Goal: Task Accomplishment & Management: Manage account settings

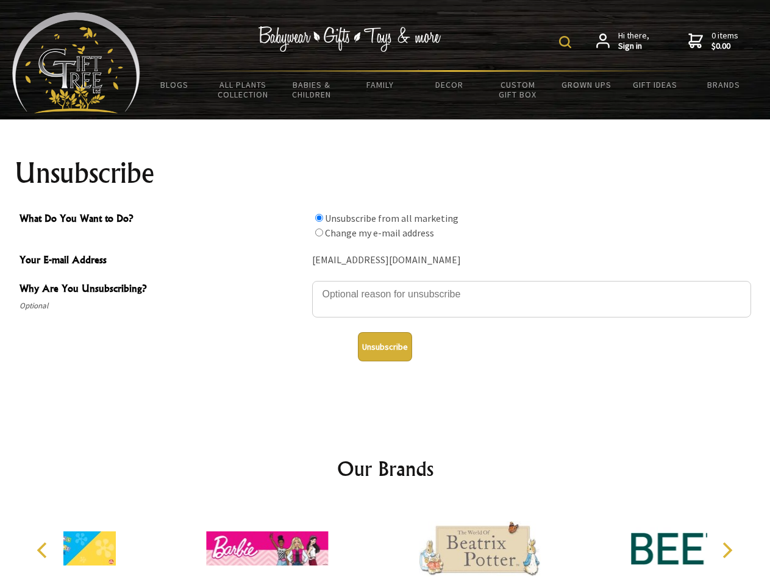
click at [567, 42] on img at bounding box center [565, 42] width 12 height 12
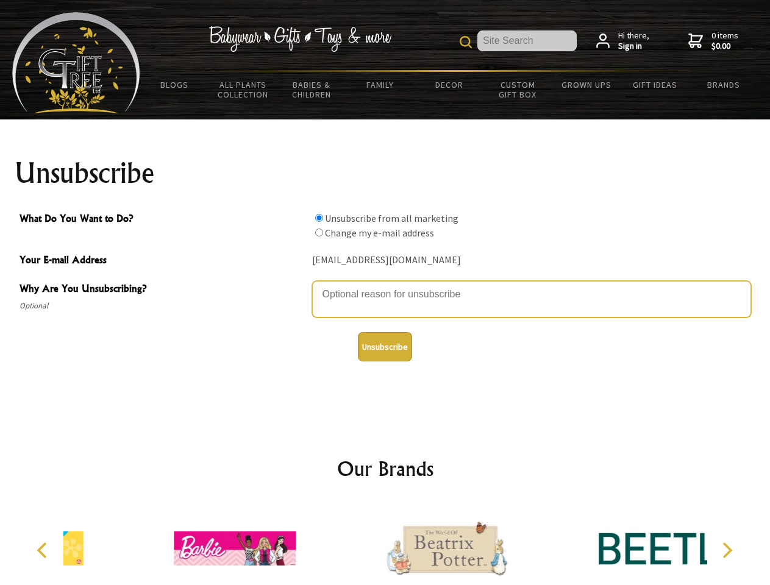
click at [385, 285] on textarea "Why Are You Unsubscribing?" at bounding box center [531, 299] width 439 height 37
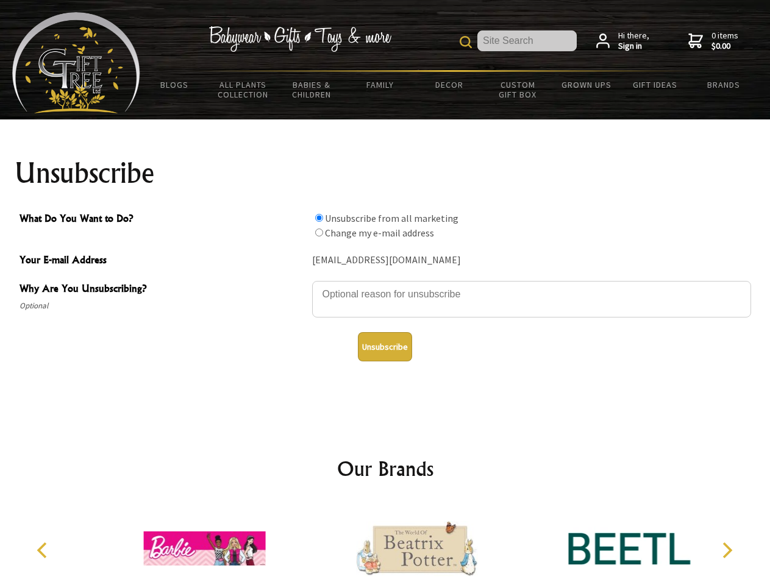
click at [319, 218] on input "What Do You Want to Do?" at bounding box center [319, 218] width 8 height 8
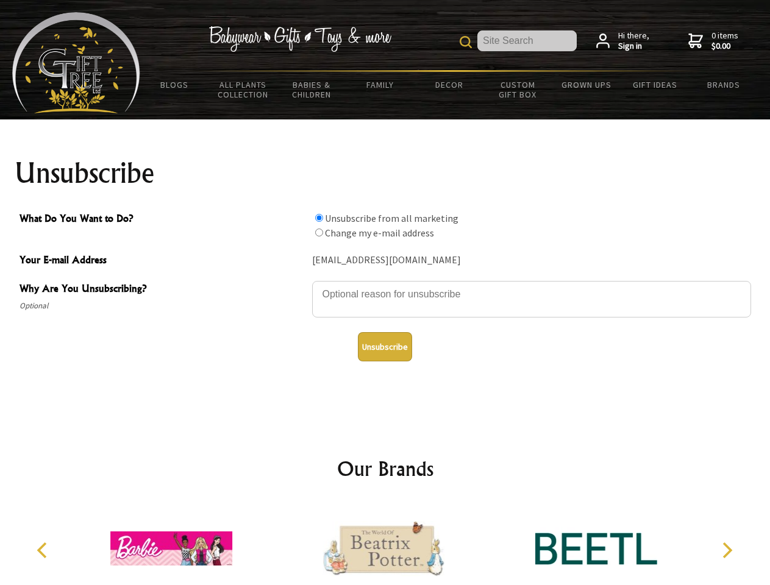
click at [319, 232] on input "What Do You Want to Do?" at bounding box center [319, 233] width 8 height 8
radio input "true"
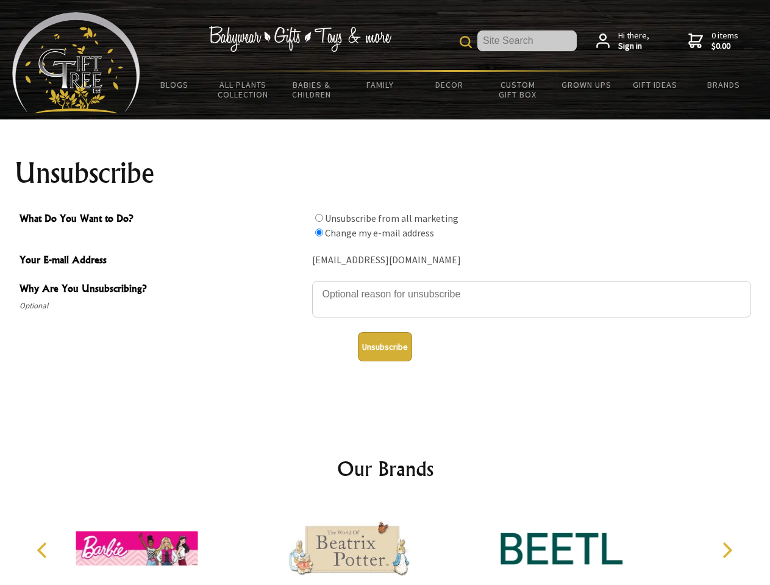
click at [385, 347] on button "Unsubscribe" at bounding box center [385, 346] width 54 height 29
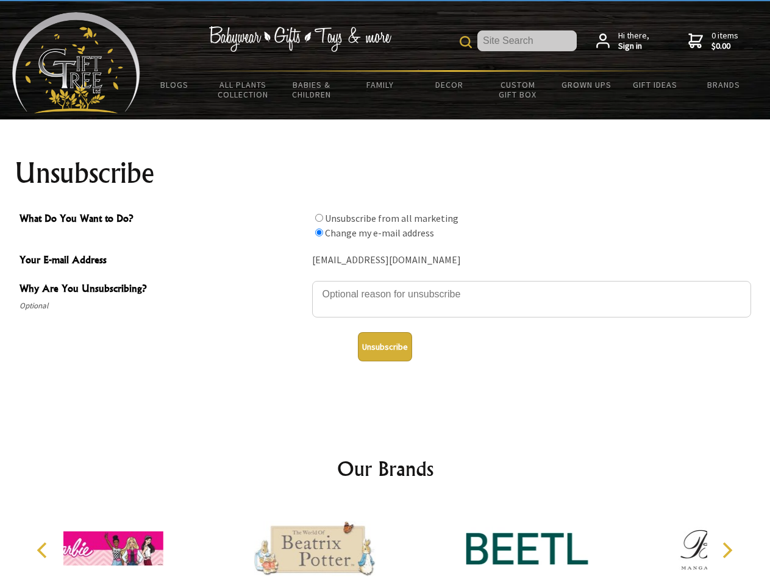
click at [385, 544] on div at bounding box center [315, 550] width 212 height 95
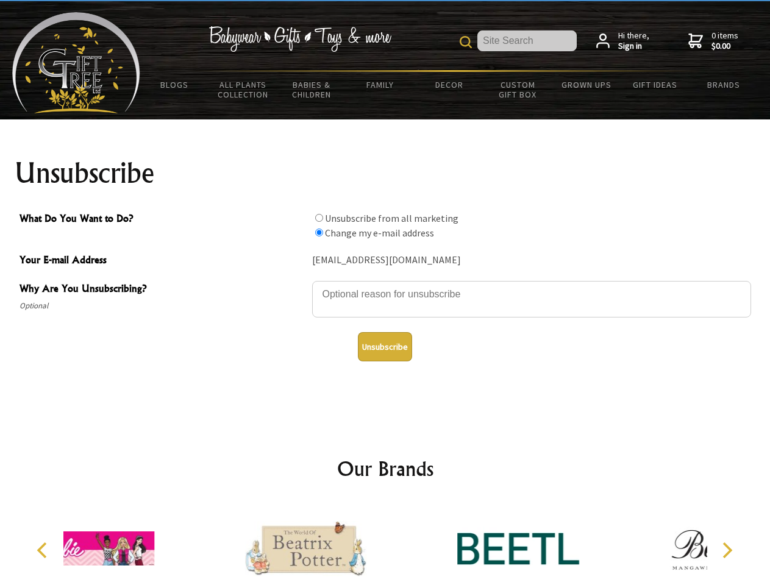
click at [44, 551] on icon "Previous" at bounding box center [43, 551] width 16 height 16
click at [727, 551] on icon "Next" at bounding box center [726, 551] width 16 height 16
